Goal: Task Accomplishment & Management: Use online tool/utility

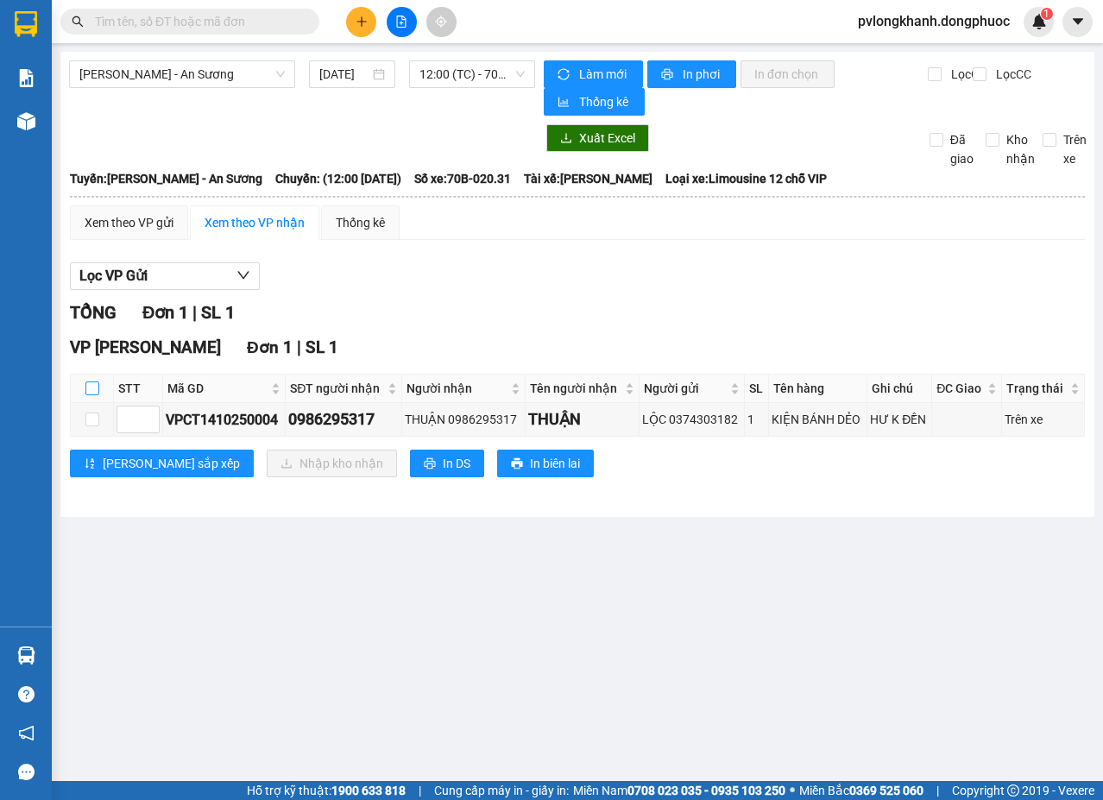
click at [90, 385] on input "checkbox" at bounding box center [92, 389] width 14 height 14
checkbox input "true"
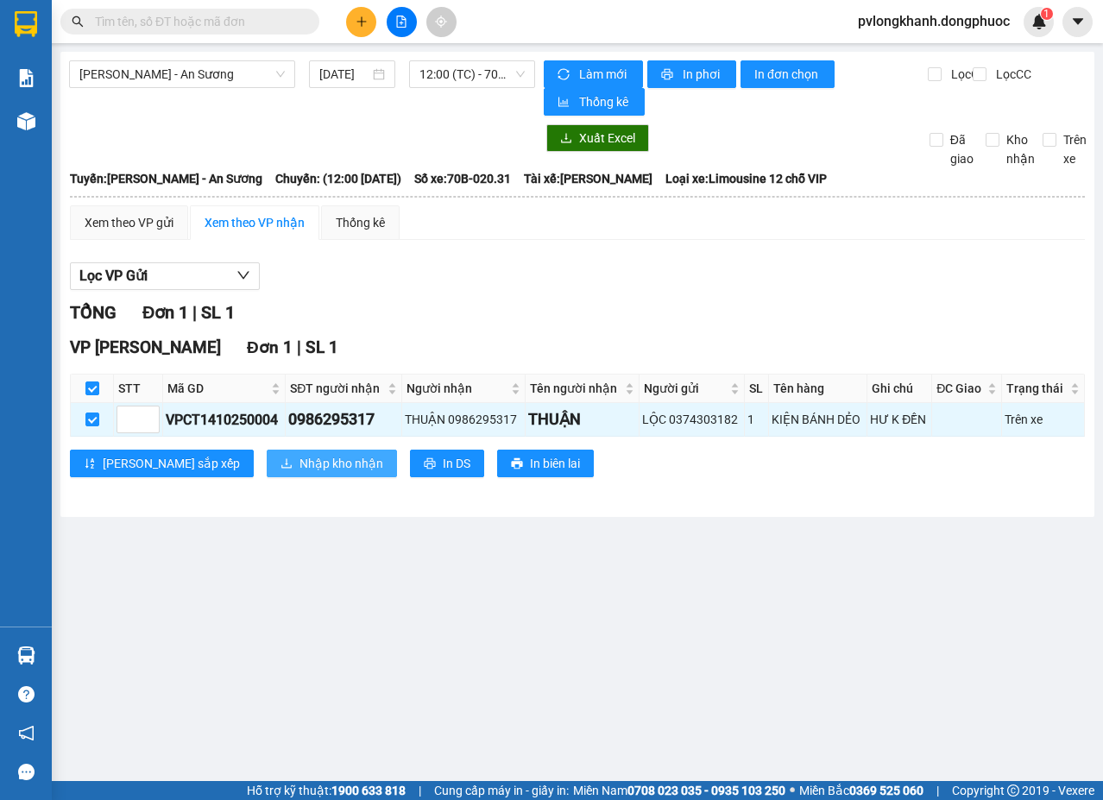
click at [300, 464] on span "Nhập kho nhận" at bounding box center [342, 463] width 84 height 19
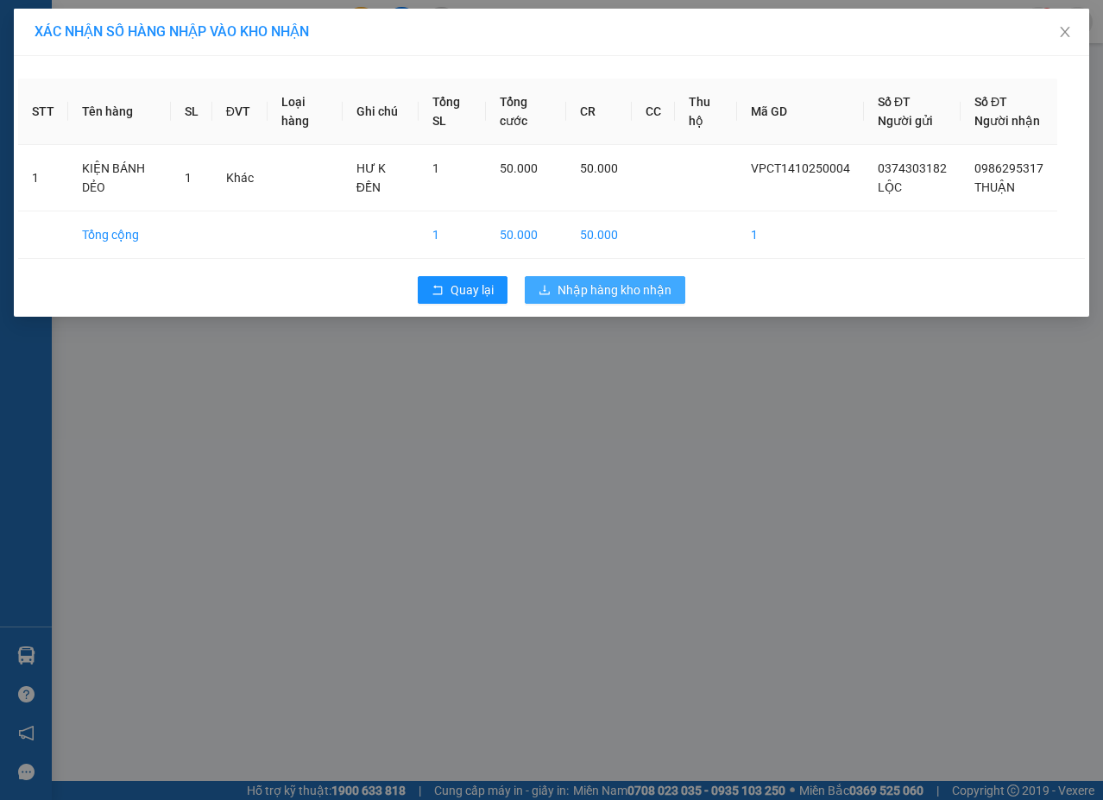
click at [593, 363] on div "XÁC NHẬN SỐ HÀNG NHẬP VÀO KHO NHẬN STT Tên hàng SL ĐVT Loại hàng Ghi chú Tổng S…" at bounding box center [551, 400] width 1103 height 800
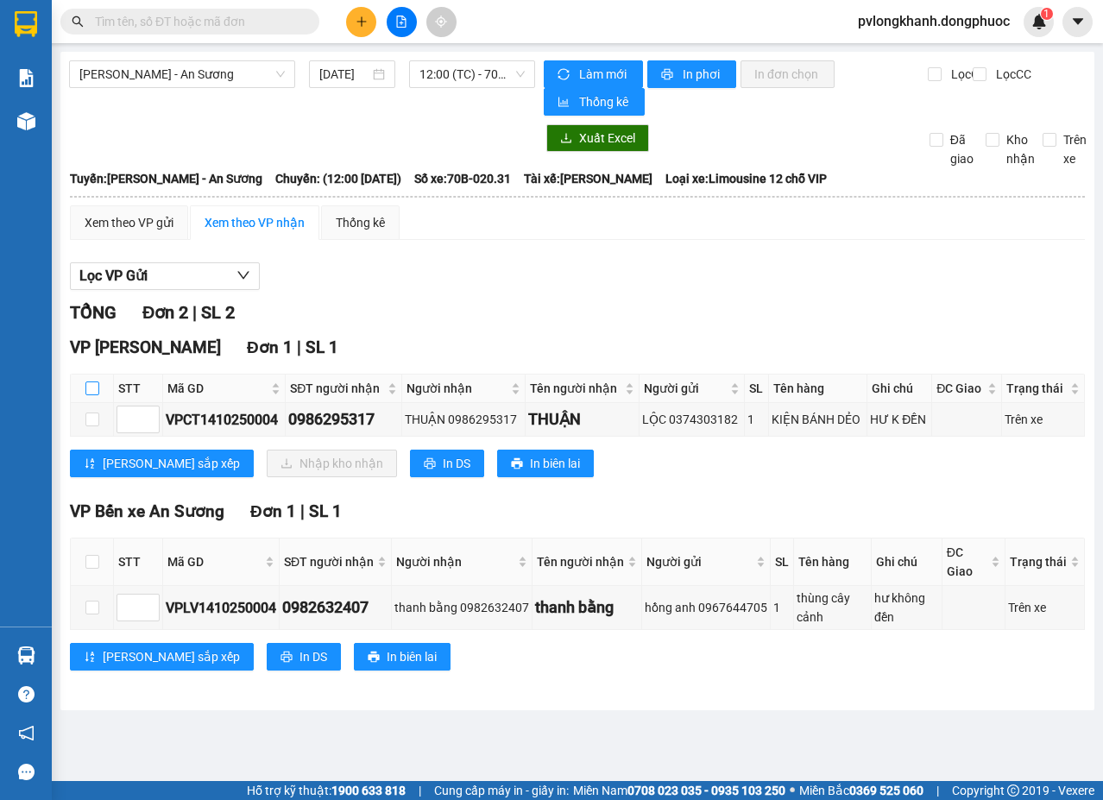
click at [92, 389] on input "checkbox" at bounding box center [92, 389] width 14 height 14
checkbox input "true"
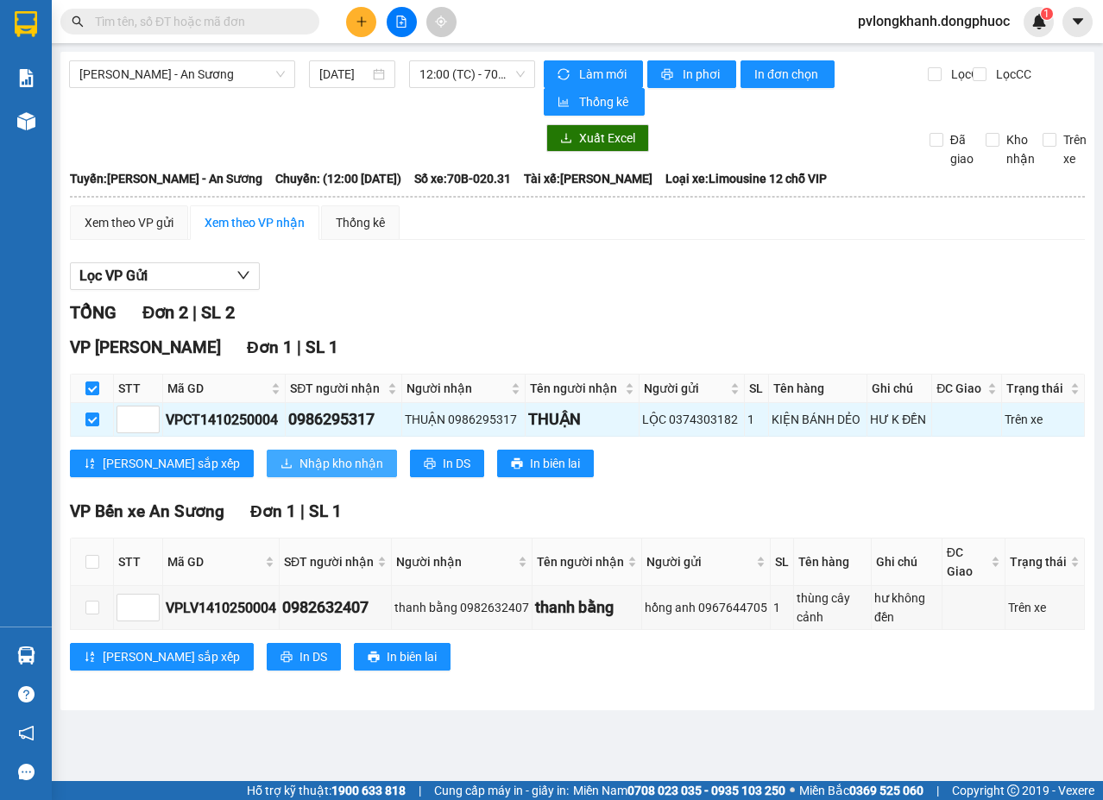
click at [300, 465] on span "Nhập kho nhận" at bounding box center [342, 463] width 84 height 19
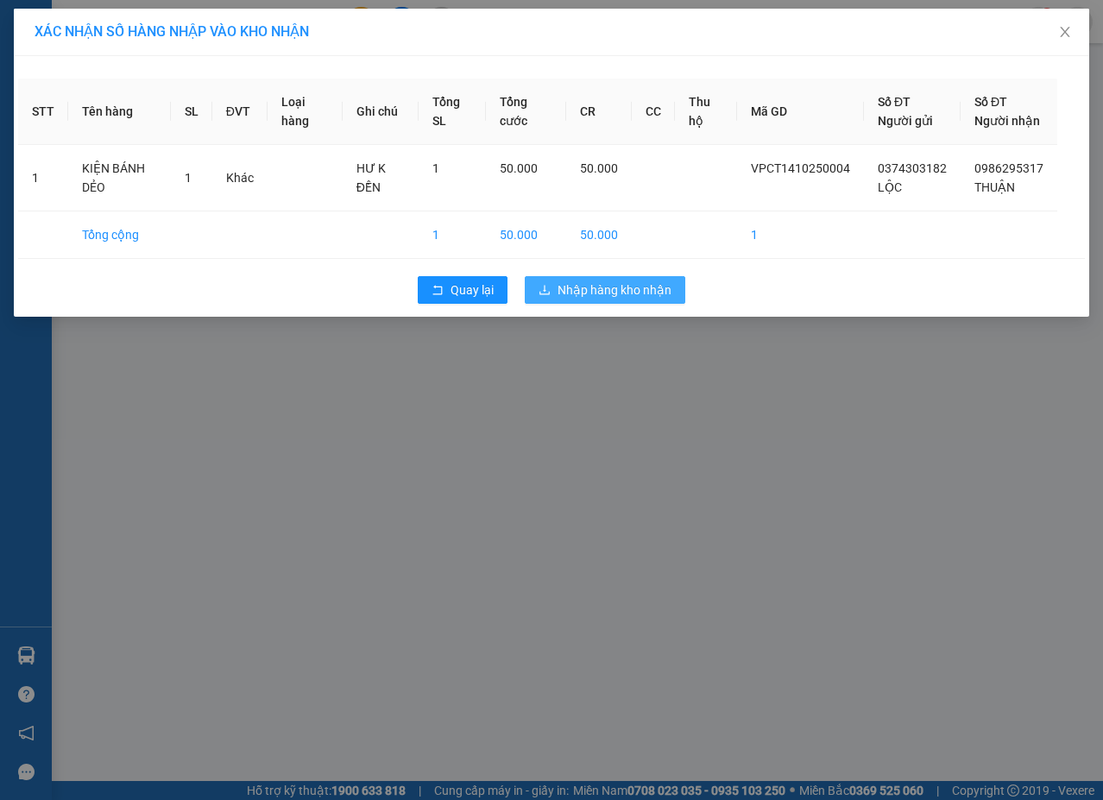
click at [564, 300] on span "Nhập hàng kho nhận" at bounding box center [615, 290] width 114 height 19
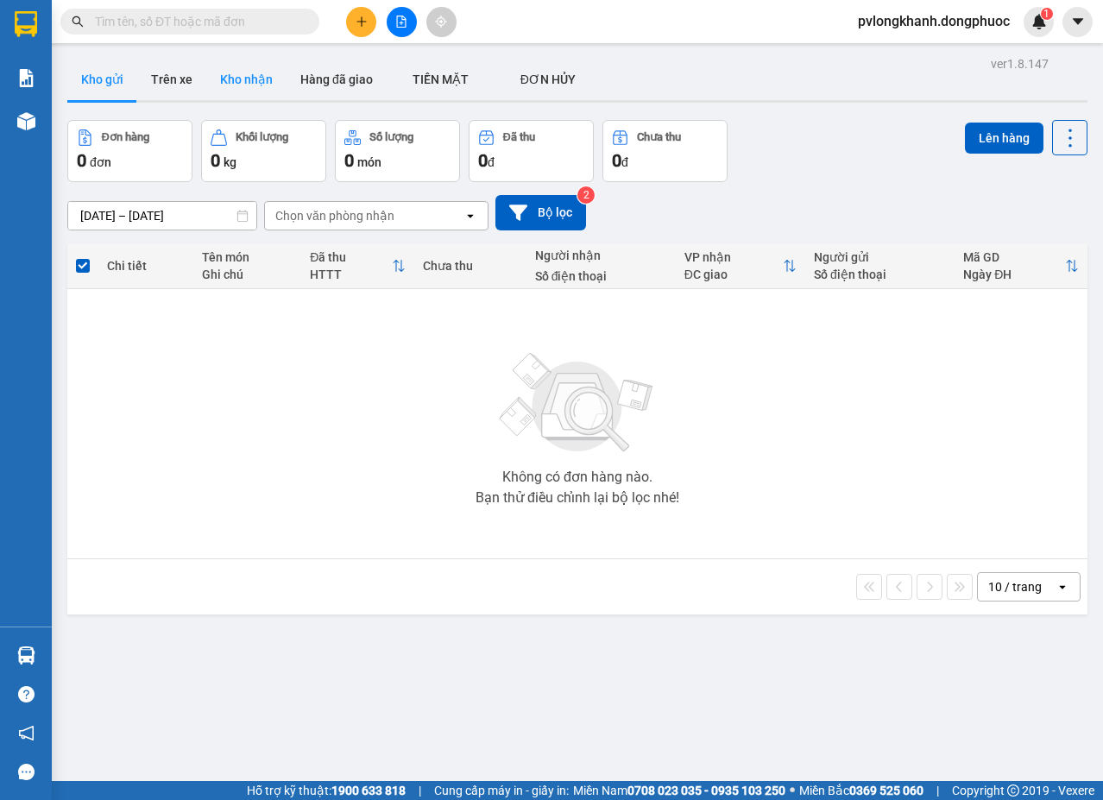
click at [261, 84] on button "Kho nhận" at bounding box center [246, 79] width 80 height 41
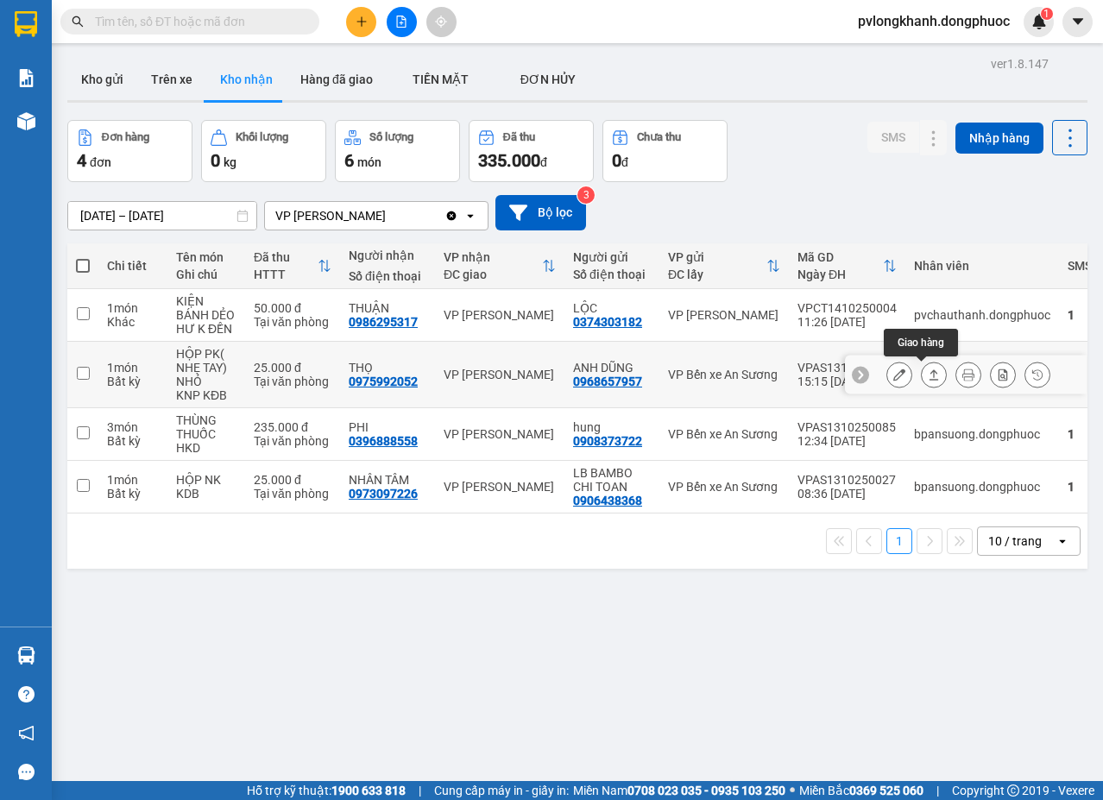
click at [928, 370] on icon at bounding box center [934, 375] width 12 height 12
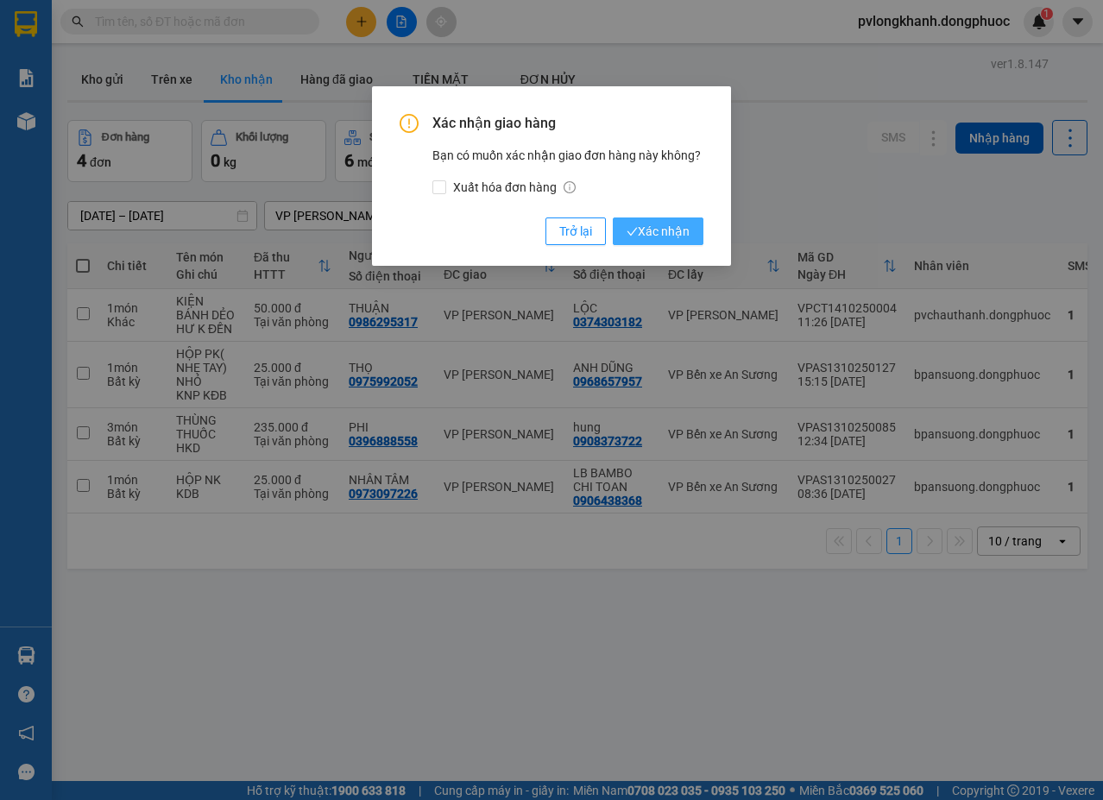
click at [667, 235] on span "Xác nhận" at bounding box center [658, 231] width 63 height 19
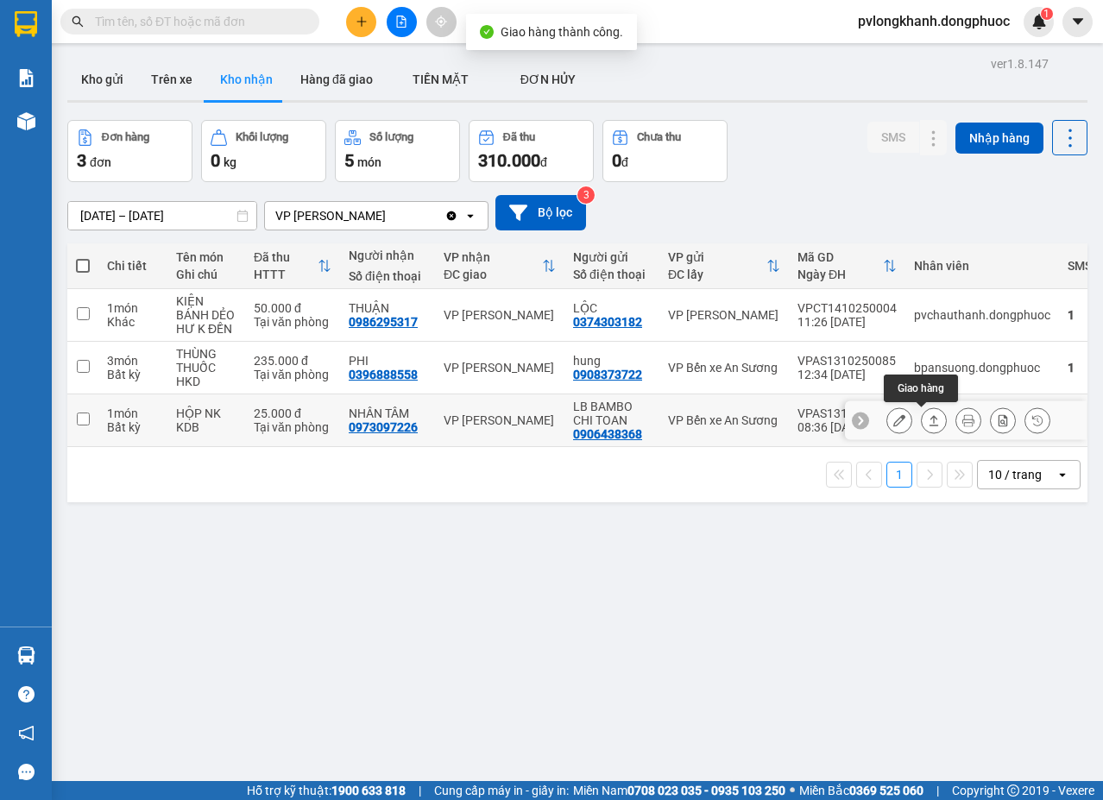
click at [928, 424] on icon at bounding box center [934, 420] width 12 height 12
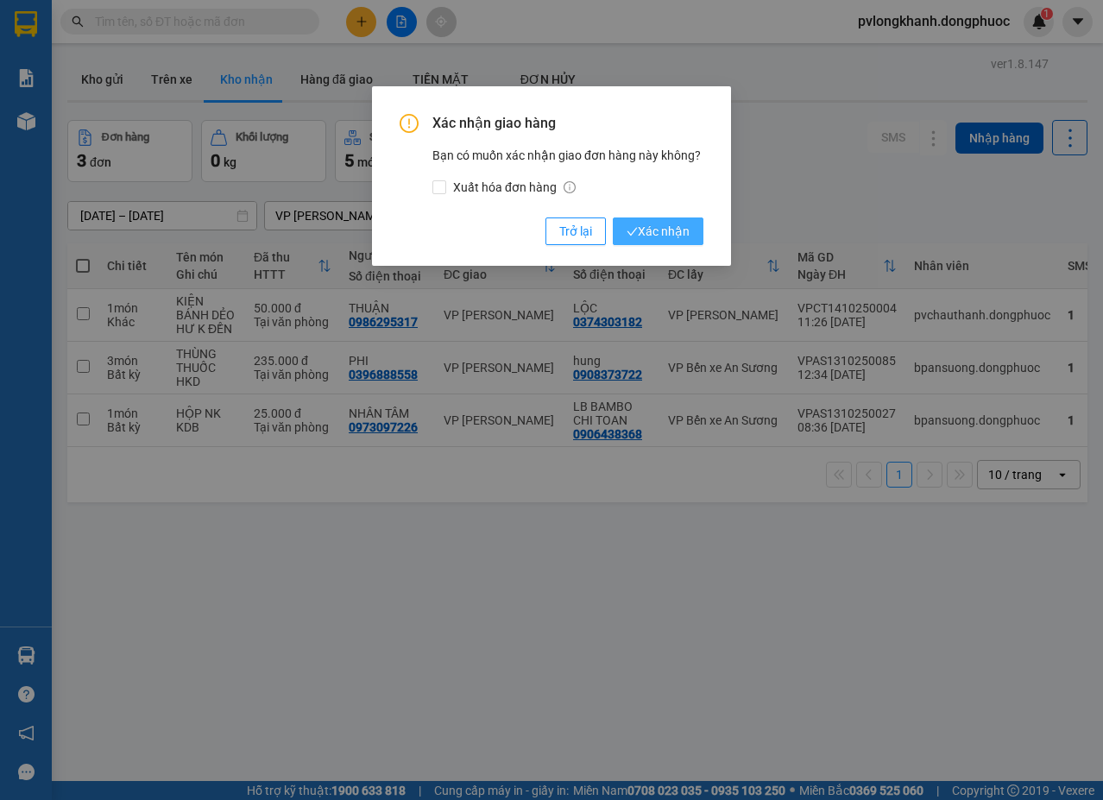
click at [673, 225] on span "Xác nhận" at bounding box center [658, 231] width 63 height 19
